Goal: Information Seeking & Learning: Compare options

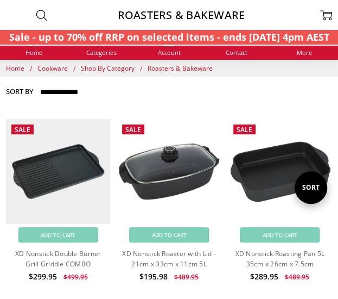
scroll to position [1, 0]
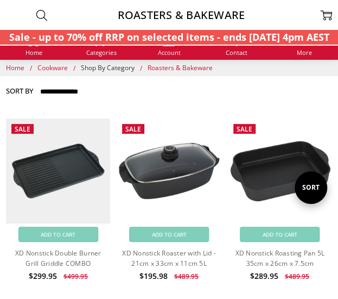
click at [102, 70] on span "Shop By Category" at bounding box center [108, 67] width 54 height 9
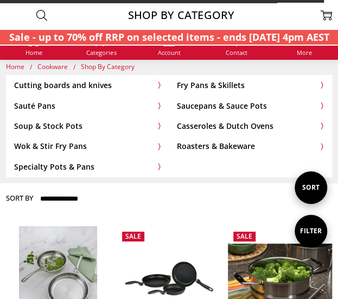
scroll to position [2, 0]
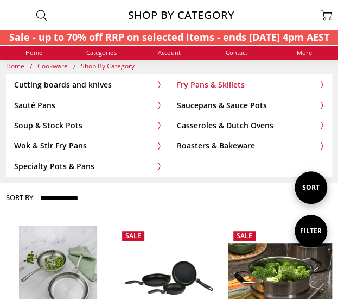
click at [203, 81] on link "Fry Pans & Skillets" at bounding box center [250, 85] width 162 height 20
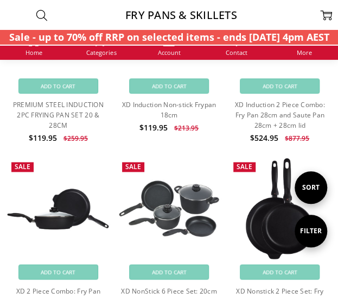
scroll to position [1324, 0]
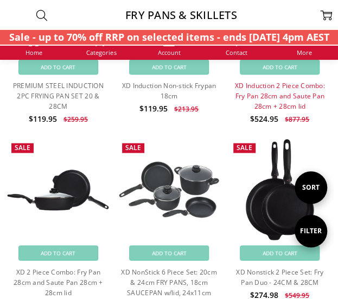
click at [261, 81] on link "XD Induction 2 Piece Combo: Fry Pan 28cm and Saute Pan 28cm + 28cm lid" at bounding box center [280, 96] width 90 height 30
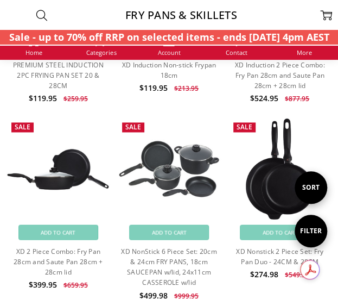
scroll to position [1416, 0]
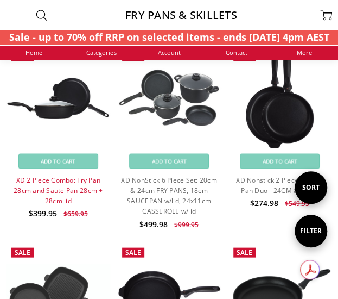
click at [91, 185] on link "XD 2 Piece Combo: Fry Pan 28cm and Saute Pan 28cm + 28cm lid" at bounding box center [58, 190] width 89 height 30
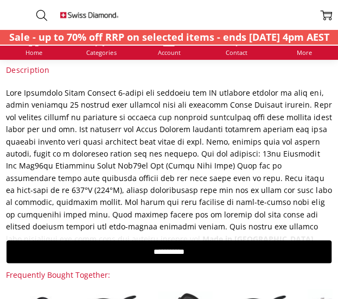
scroll to position [588, 0]
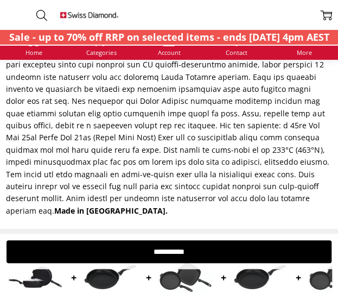
scroll to position [649, 0]
